Goal: Obtain resource: Obtain resource

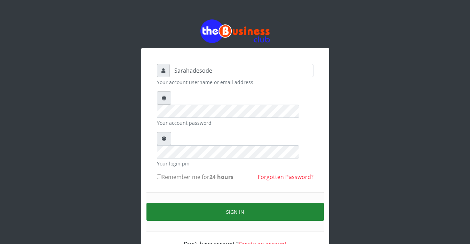
click at [252, 203] on button "Sign in" at bounding box center [234, 212] width 177 height 18
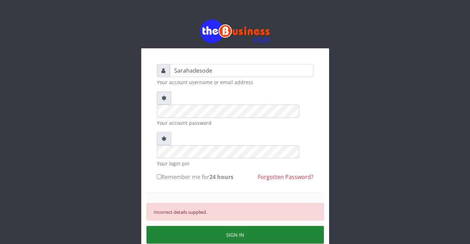
click at [226, 226] on button "SIGN IN" at bounding box center [234, 235] width 177 height 18
click at [246, 226] on button "SIGN IN" at bounding box center [234, 235] width 177 height 18
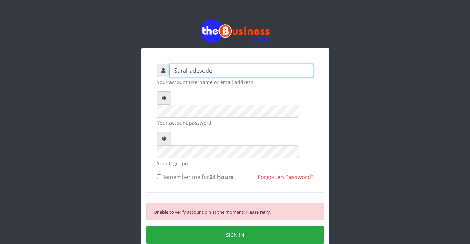
click at [218, 67] on input "Sarahadesode" at bounding box center [242, 70] width 144 height 13
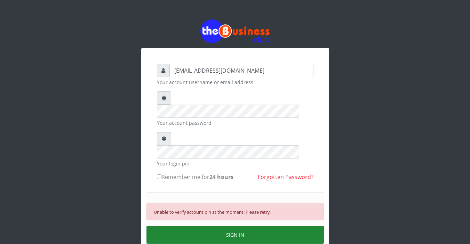
click at [227, 226] on button "SIGN IN" at bounding box center [234, 235] width 177 height 18
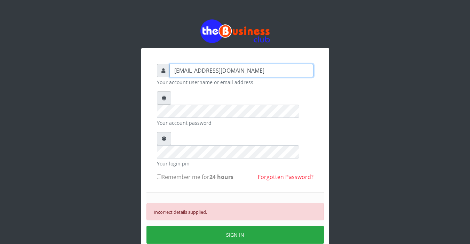
click at [251, 69] on input "Sarahadesode@gmail.com" at bounding box center [242, 70] width 144 height 13
type input "S"
click at [214, 71] on input "text" at bounding box center [242, 70] width 144 height 13
type input "Sarahadesode"
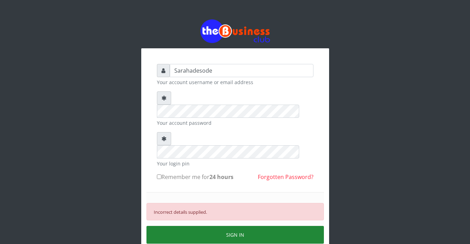
click at [218, 226] on button "SIGN IN" at bounding box center [234, 235] width 177 height 18
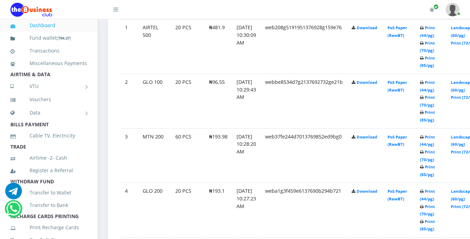
scroll to position [445, 0]
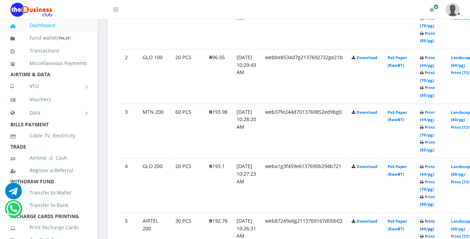
click at [434, 222] on link "Print (44/pg)" at bounding box center [427, 224] width 15 height 13
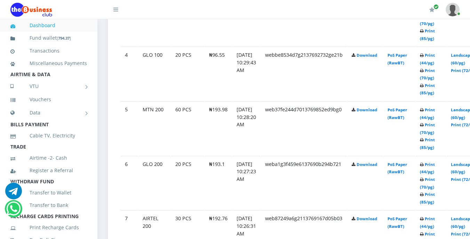
scroll to position [570, 0]
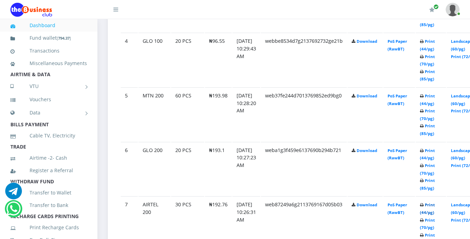
click at [434, 206] on link "Print (44/pg)" at bounding box center [427, 208] width 15 height 13
click at [434, 205] on link "Print (44/pg)" at bounding box center [427, 208] width 15 height 13
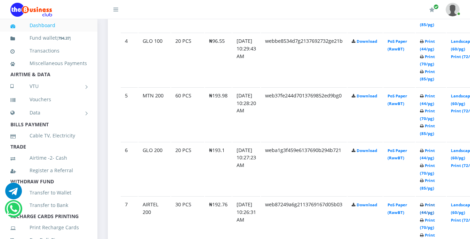
click at [434, 205] on link "Print (44/pg)" at bounding box center [427, 208] width 15 height 13
click at [434, 204] on link "Print (44/pg)" at bounding box center [427, 208] width 15 height 13
click at [434, 206] on link "Print (44/pg)" at bounding box center [427, 208] width 15 height 13
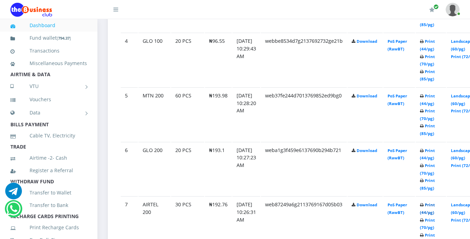
click at [434, 206] on link "Print (44/pg)" at bounding box center [427, 208] width 15 height 13
click at [434, 205] on link "Print (44/pg)" at bounding box center [427, 208] width 15 height 13
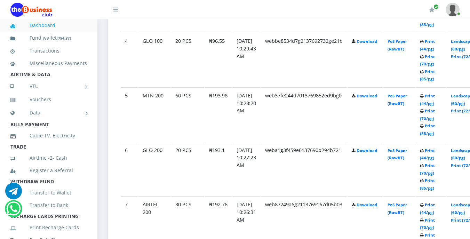
click at [434, 205] on link "Print (44/pg)" at bounding box center [427, 208] width 15 height 13
click at [434, 204] on link "Print (44/pg)" at bounding box center [427, 208] width 15 height 13
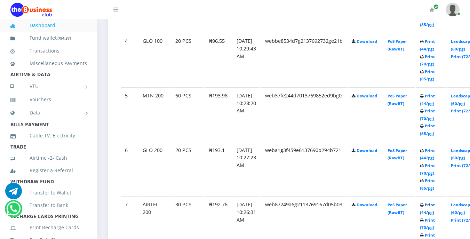
click at [434, 204] on link "Print (44/pg)" at bounding box center [427, 208] width 15 height 13
click at [434, 208] on link "Print (44/pg)" at bounding box center [427, 208] width 15 height 13
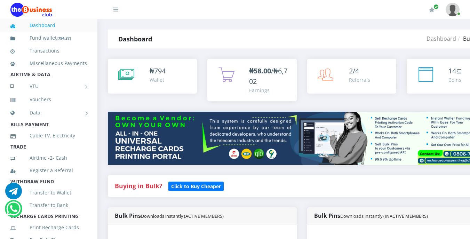
click at [253, 189] on h4 "Buying in Bulk?   Click to Buy Cheaper" at bounding box center [302, 186] width 374 height 8
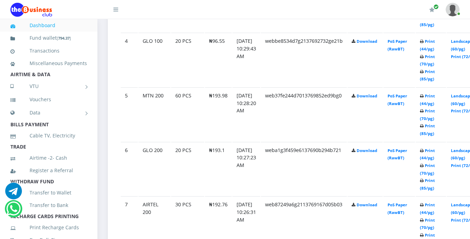
scroll to position [584, 0]
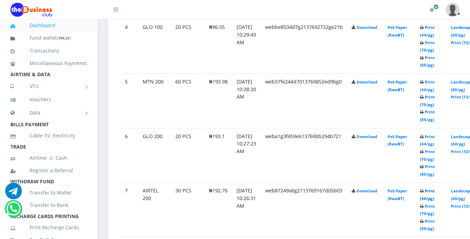
click at [434, 191] on link "Print (44/pg)" at bounding box center [427, 194] width 15 height 13
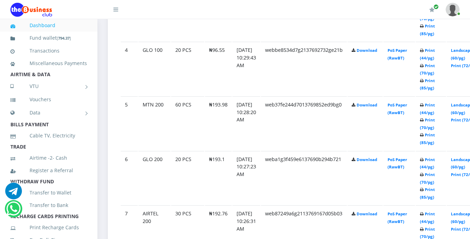
scroll to position [584, 0]
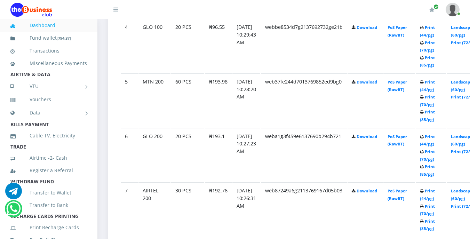
click at [317, 113] on td "web37fe244d7013769852ed9bg0" at bounding box center [304, 100] width 86 height 54
click at [434, 192] on link "Print (44/pg)" at bounding box center [427, 194] width 15 height 13
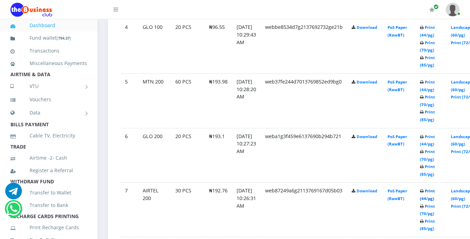
click at [434, 192] on link "Print (44/pg)" at bounding box center [427, 194] width 15 height 13
click at [434, 189] on link "Print (44/pg)" at bounding box center [427, 194] width 15 height 13
click at [434, 194] on link "Print (44/pg)" at bounding box center [427, 194] width 15 height 13
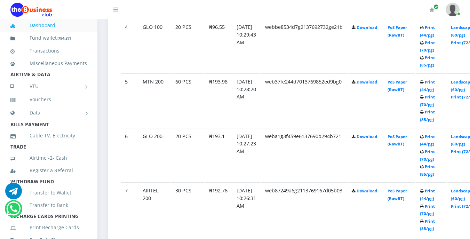
click at [434, 194] on link "Print (44/pg)" at bounding box center [427, 194] width 15 height 13
click at [434, 192] on link "Print (44/pg)" at bounding box center [427, 194] width 15 height 13
click at [434, 190] on b "Print (44/pg) Print (70/pg) Print (85/pg)" at bounding box center [427, 209] width 15 height 43
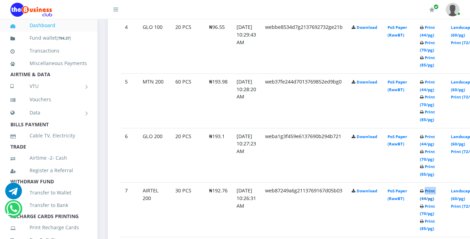
click at [434, 191] on link "Print (44/pg)" at bounding box center [427, 194] width 15 height 13
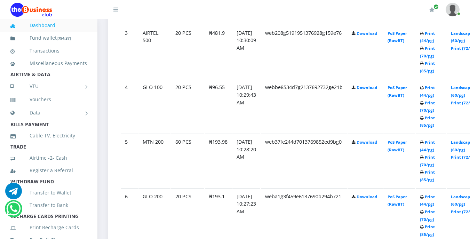
scroll to position [487, 0]
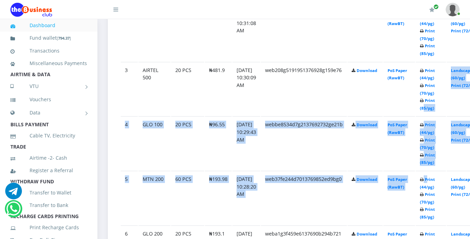
drag, startPoint x: 436, startPoint y: 173, endPoint x: 431, endPoint y: 97, distance: 76.0
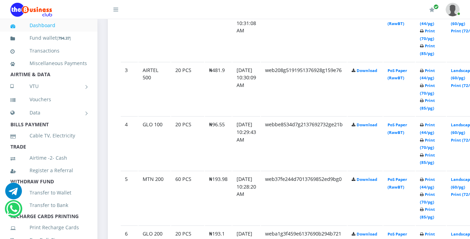
click at [415, 91] on td "PoS Paper (RawBT)" at bounding box center [399, 89] width 32 height 54
click at [434, 73] on link "Print (44/pg)" at bounding box center [427, 74] width 15 height 13
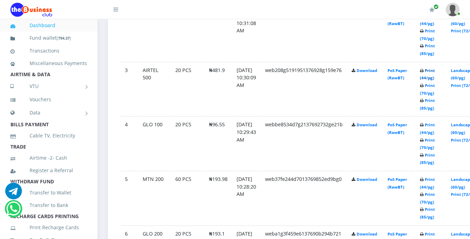
click at [434, 71] on link "Print (44/pg)" at bounding box center [427, 74] width 15 height 13
click at [433, 70] on b "Print (44/pg) Print (70/pg) Print (85/pg)" at bounding box center [427, 89] width 15 height 43
click at [434, 71] on link "Print (44/pg)" at bounding box center [427, 74] width 15 height 13
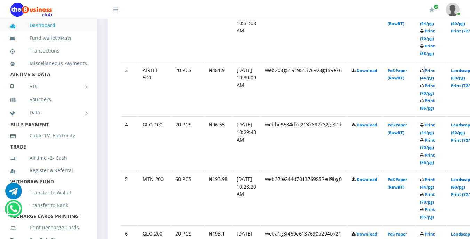
click at [434, 71] on link "Print (44/pg)" at bounding box center [427, 74] width 15 height 13
click at [434, 70] on link "Print (44/pg)" at bounding box center [427, 74] width 15 height 13
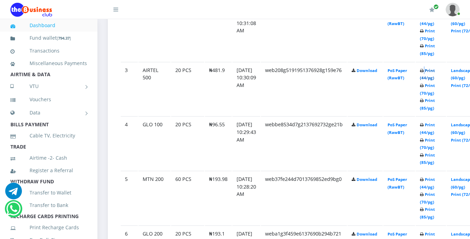
click at [434, 72] on link "Print (44/pg)" at bounding box center [427, 74] width 15 height 13
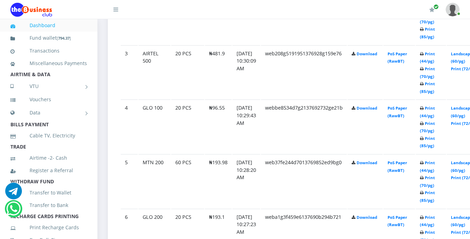
scroll to position [487, 0]
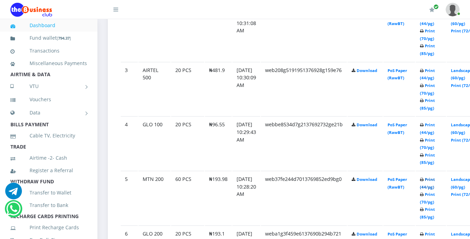
click at [434, 180] on link "Print (44/pg)" at bounding box center [427, 183] width 15 height 13
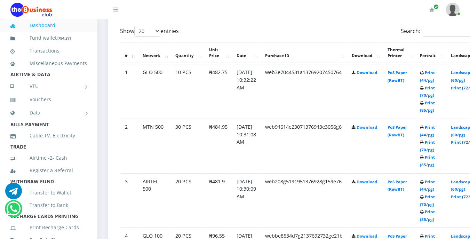
scroll to position [389, 0]
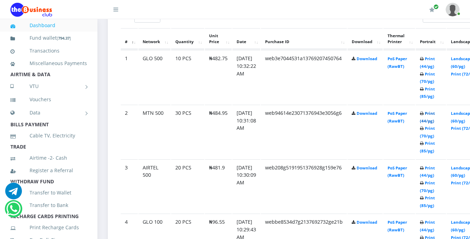
click at [434, 115] on link "Print (44/pg)" at bounding box center [427, 117] width 15 height 13
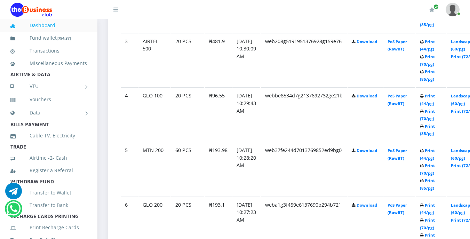
scroll to position [542, 0]
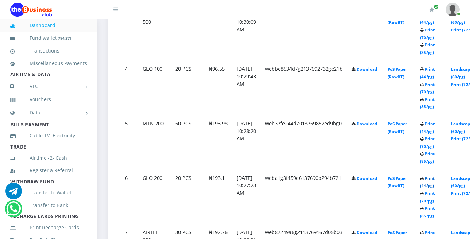
click at [434, 178] on link "Print (44/pg)" at bounding box center [427, 182] width 15 height 13
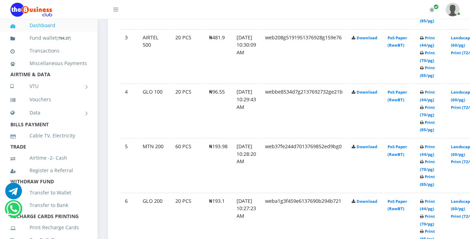
scroll to position [542, 0]
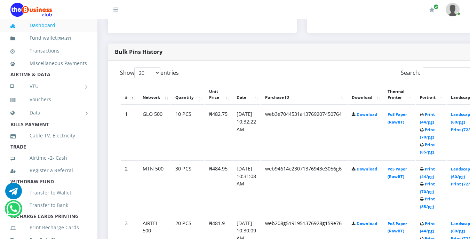
scroll to position [348, 0]
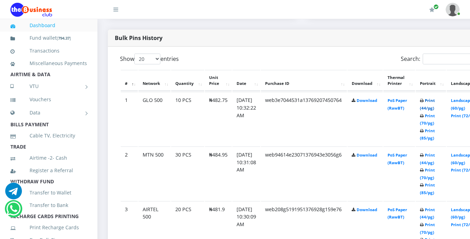
click at [434, 103] on link "Print (44/pg)" at bounding box center [427, 104] width 15 height 13
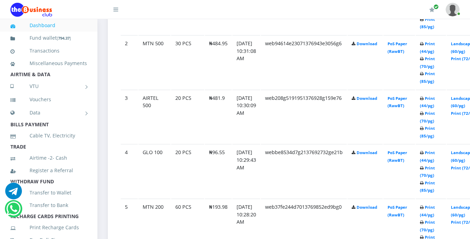
scroll to position [473, 0]
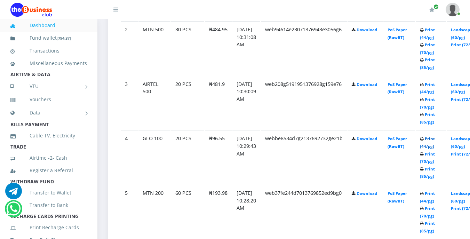
click at [434, 139] on link "Print (44/pg)" at bounding box center [427, 142] width 15 height 13
